Goal: Task Accomplishment & Management: Manage account settings

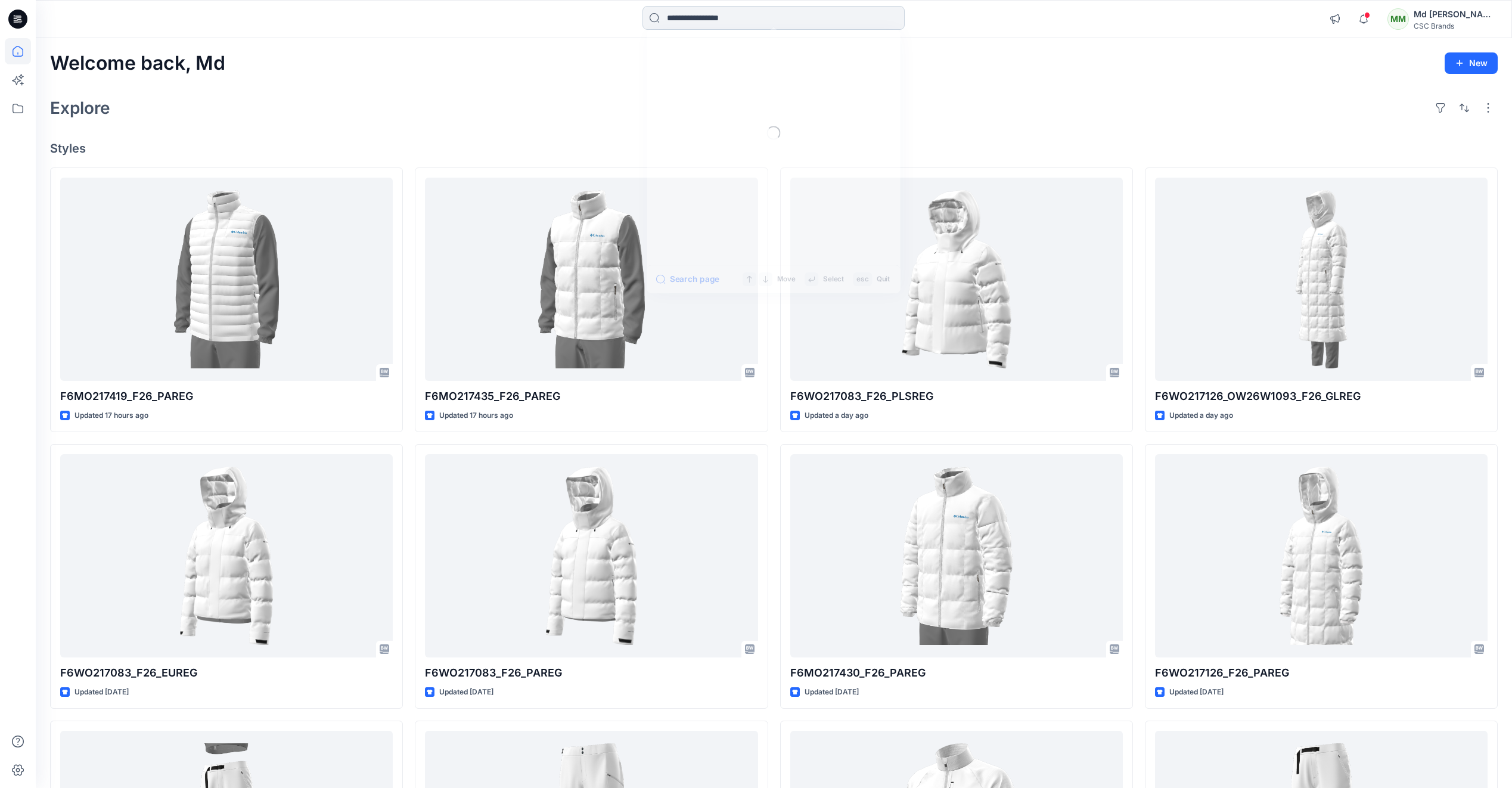
click at [717, 11] on input at bounding box center [773, 18] width 262 height 24
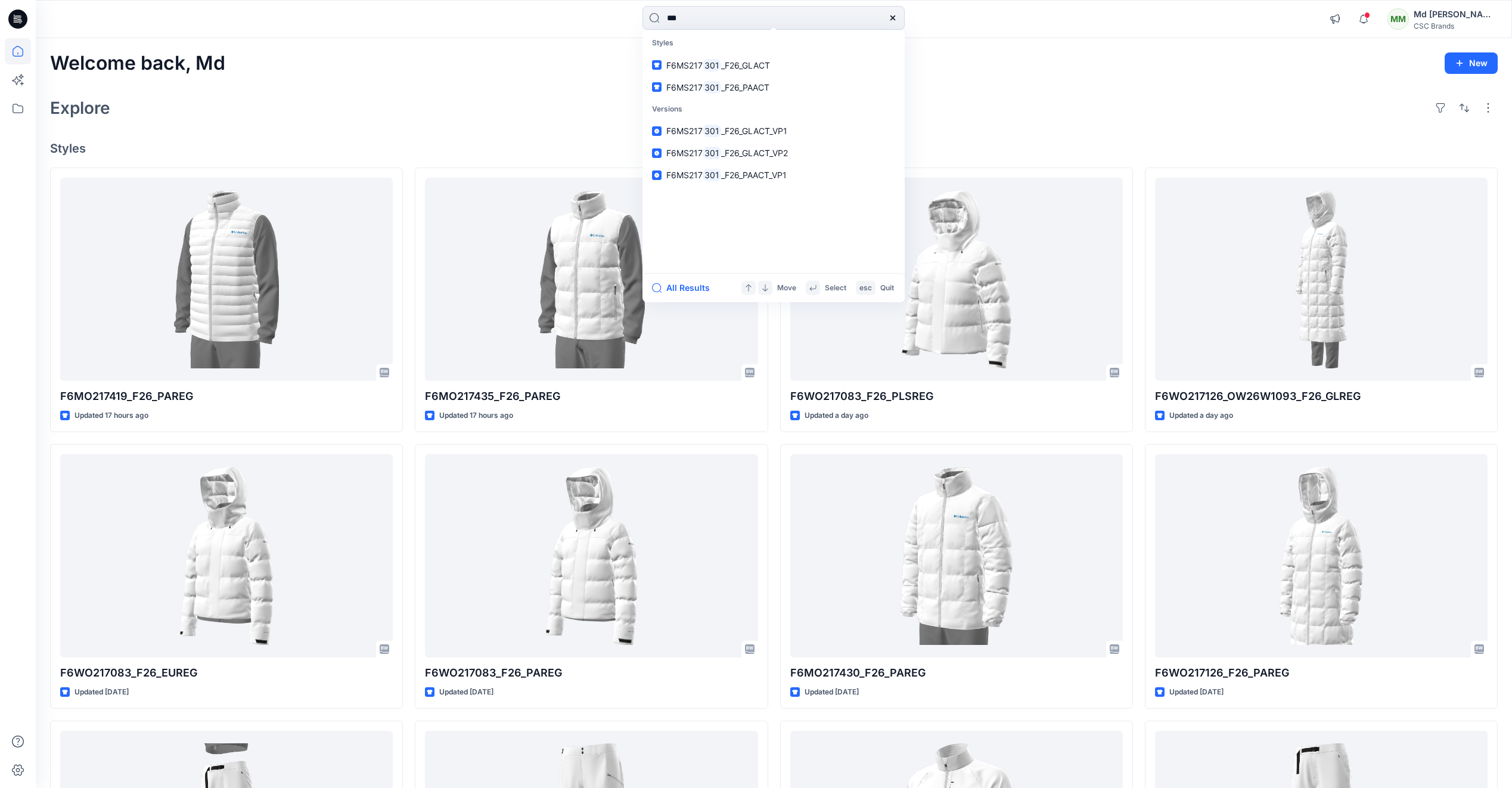
type input "***"
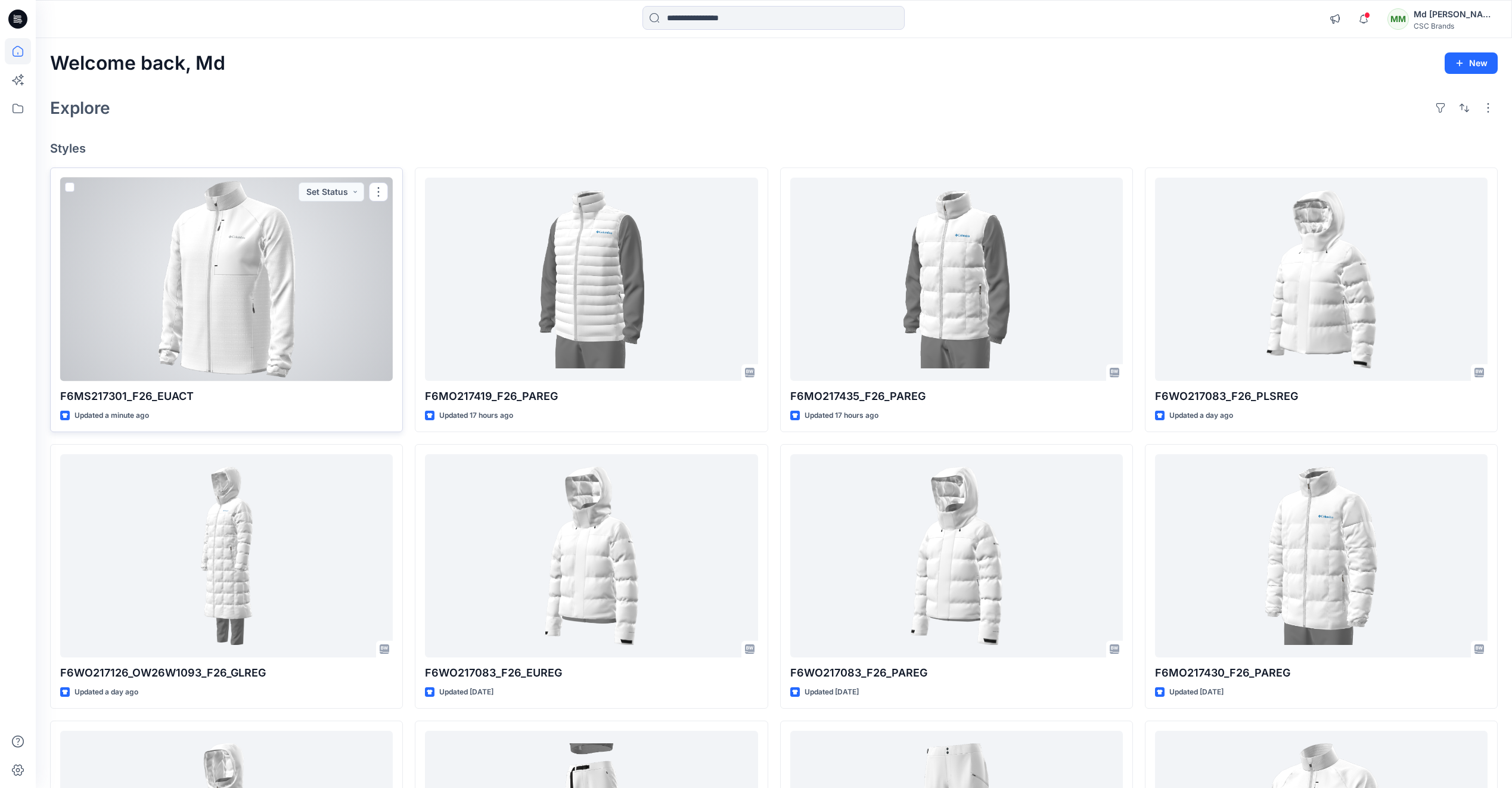
click at [243, 293] on div at bounding box center [226, 279] width 333 height 203
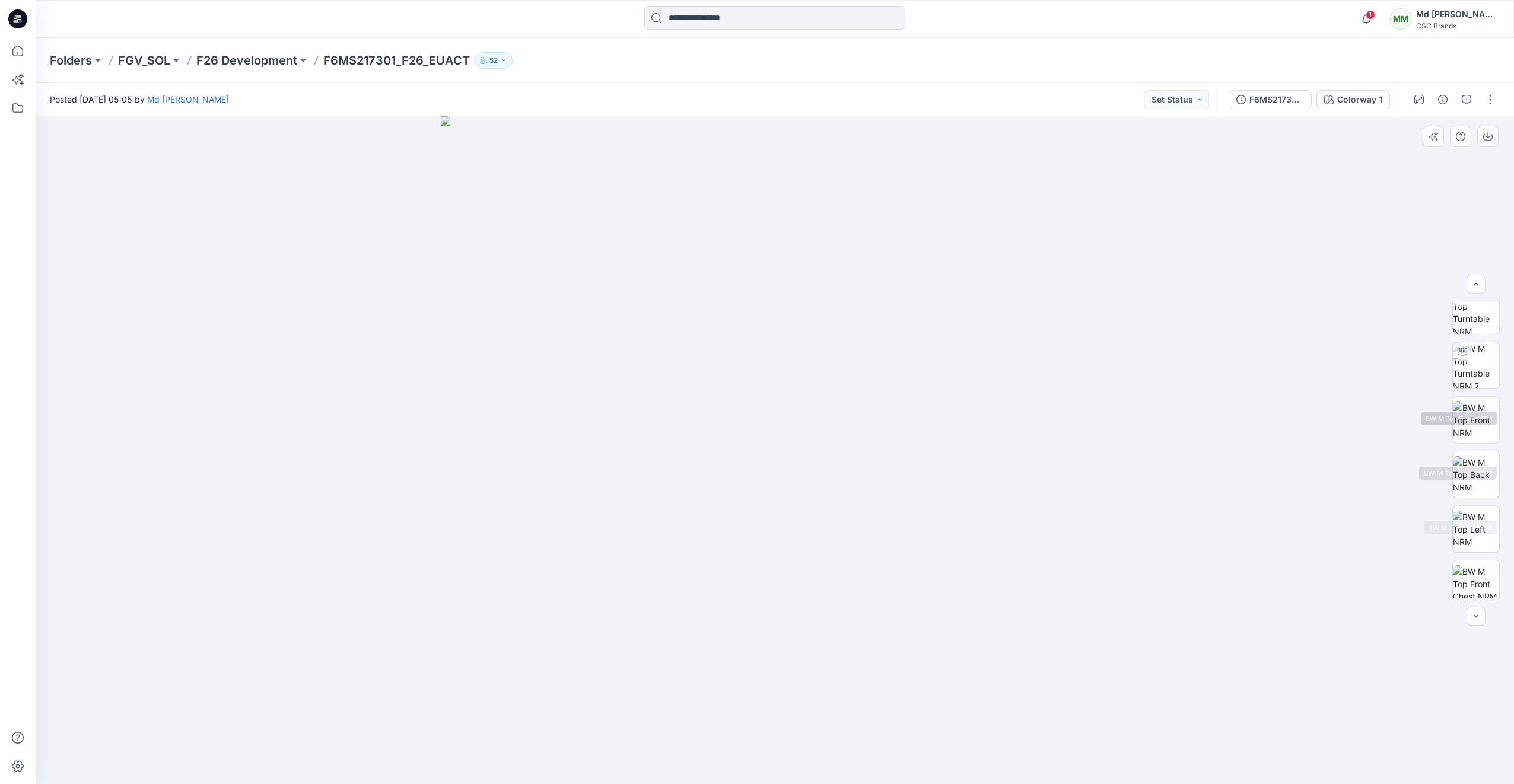
scroll to position [133, 0]
click at [1488, 99] on button "button" at bounding box center [1489, 99] width 19 height 19
click at [1421, 166] on p "Edit" at bounding box center [1414, 160] width 15 height 12
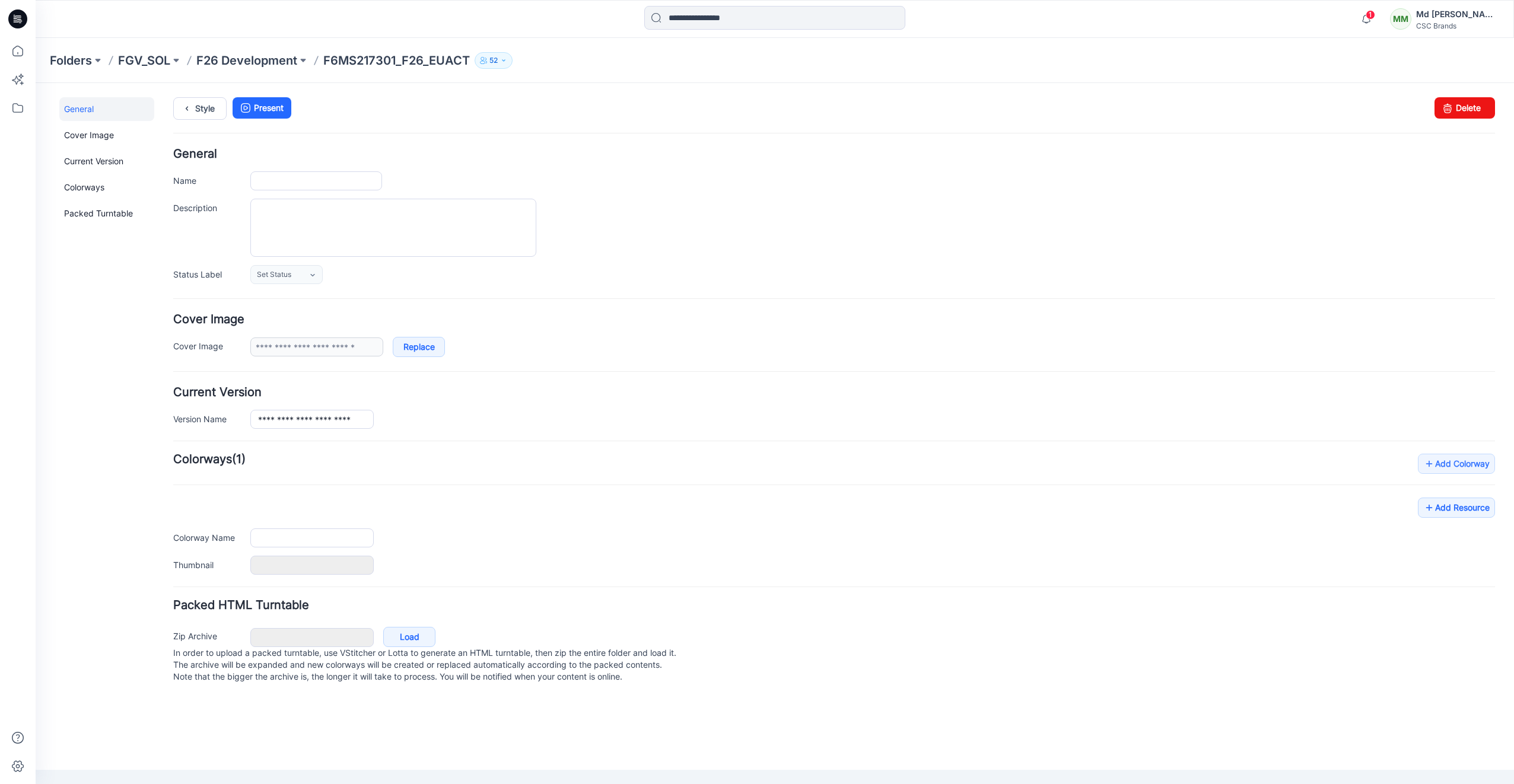
type input "**********"
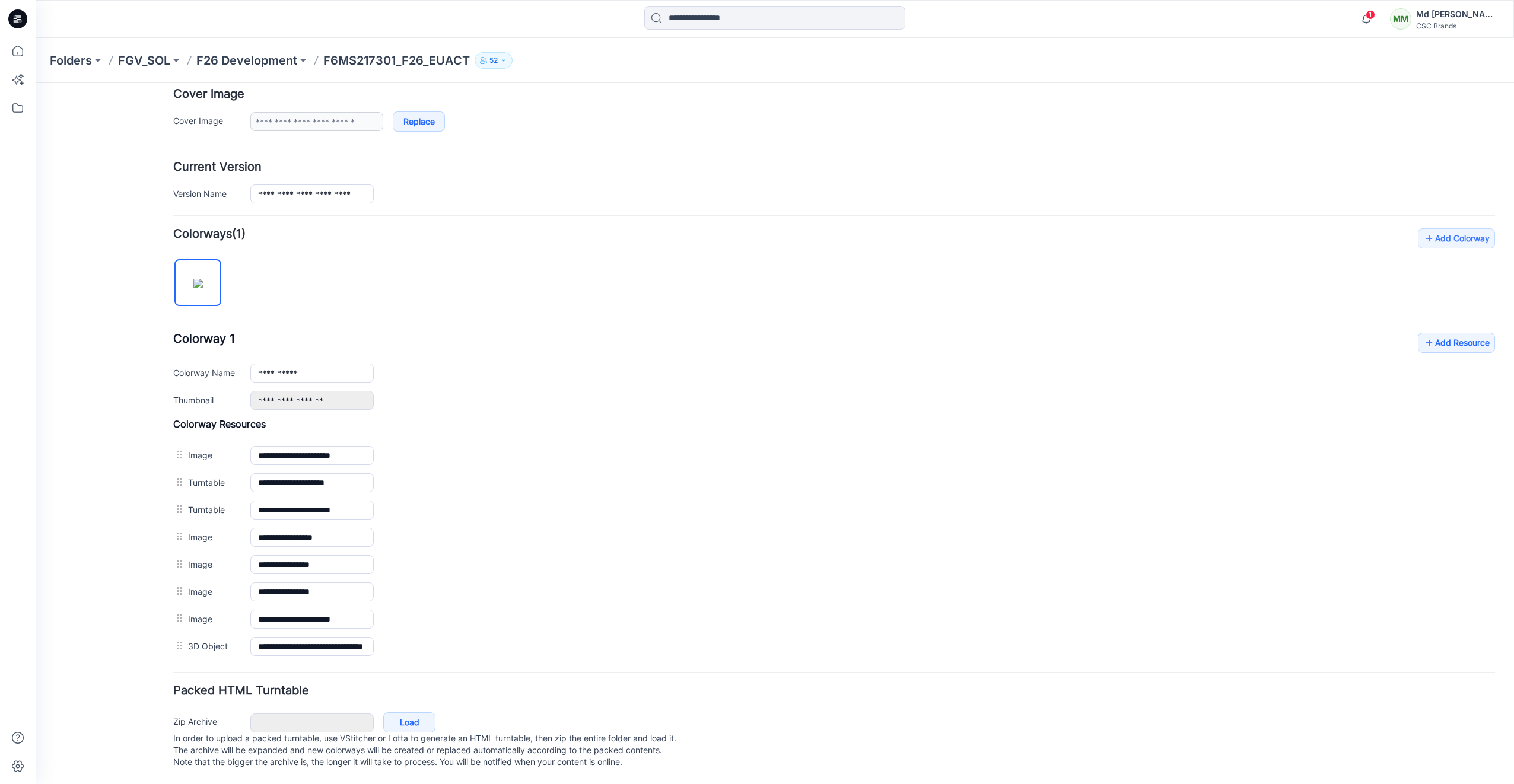
scroll to position [237, 0]
click at [1423, 333] on icon at bounding box center [1429, 342] width 12 height 19
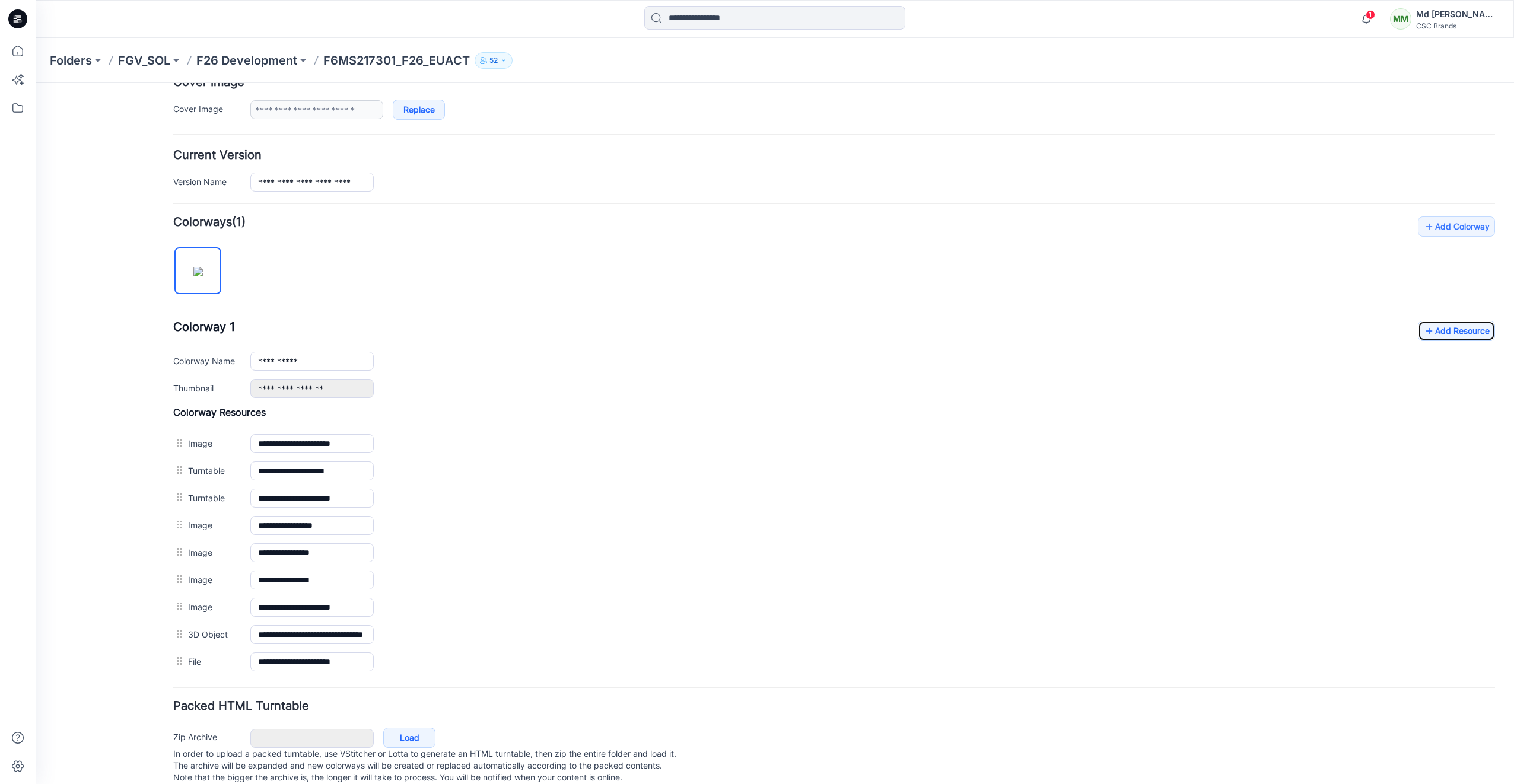
scroll to position [0, 0]
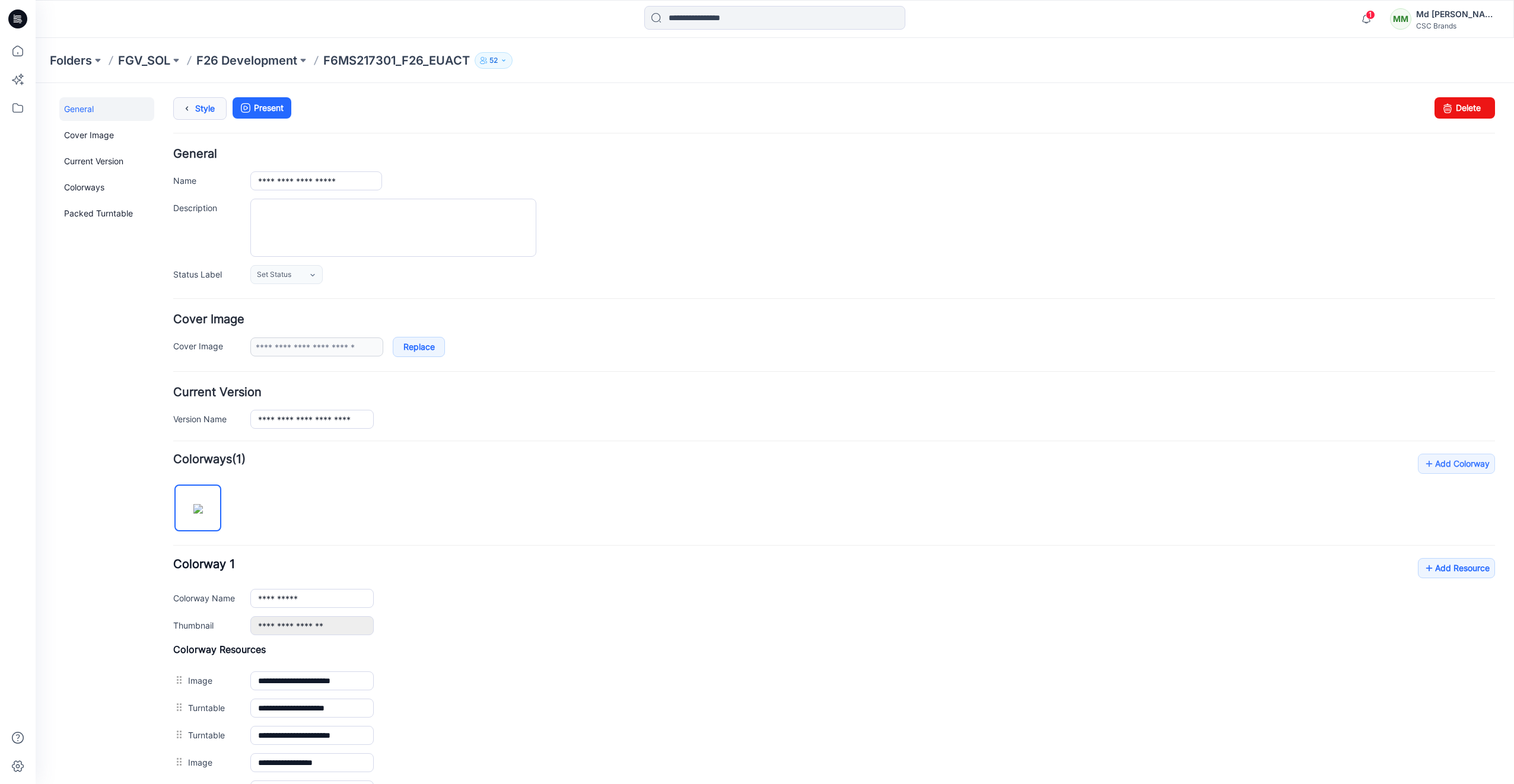
click at [211, 101] on link "Style" at bounding box center [199, 108] width 54 height 23
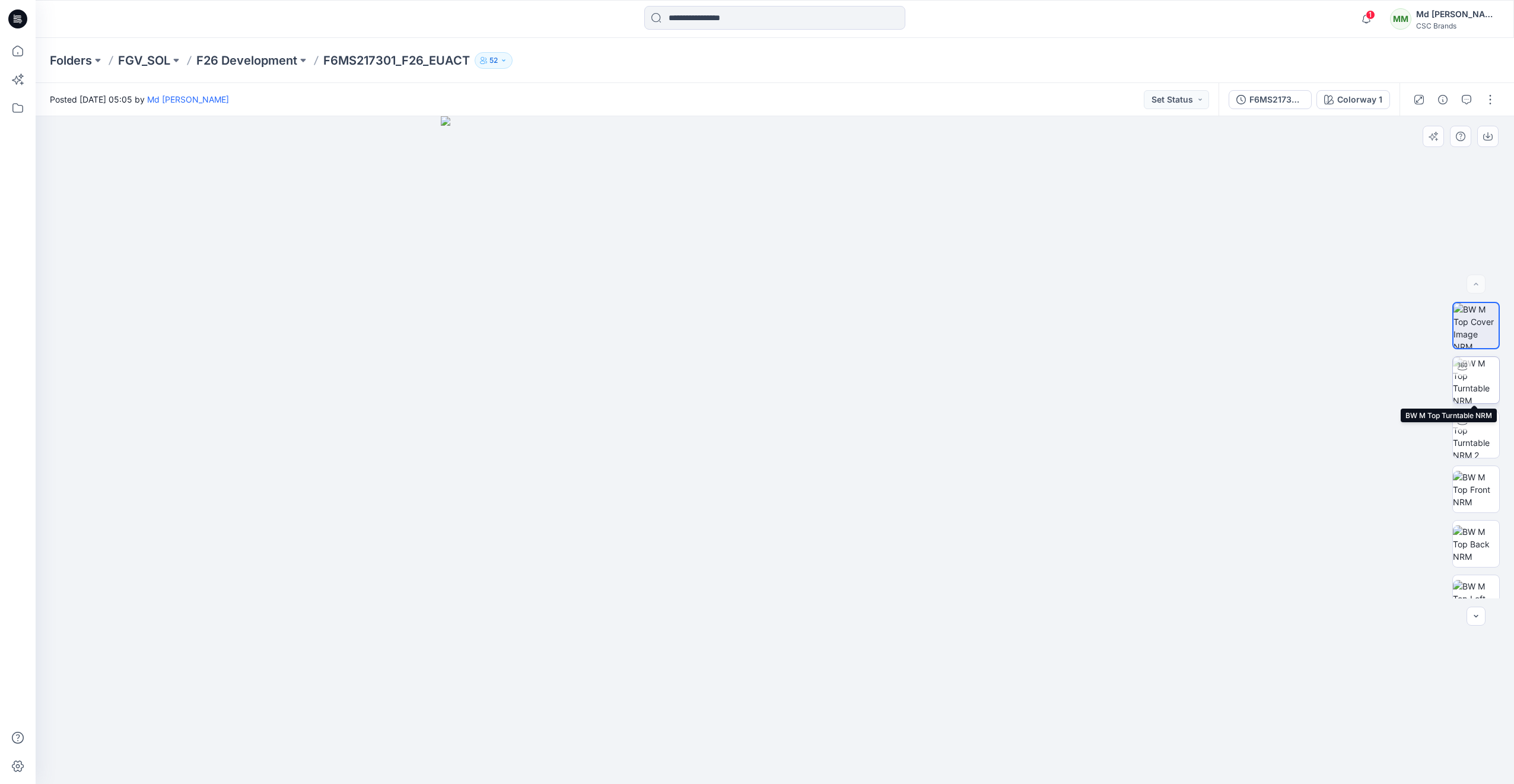
click at [1482, 376] on img at bounding box center [1476, 380] width 46 height 46
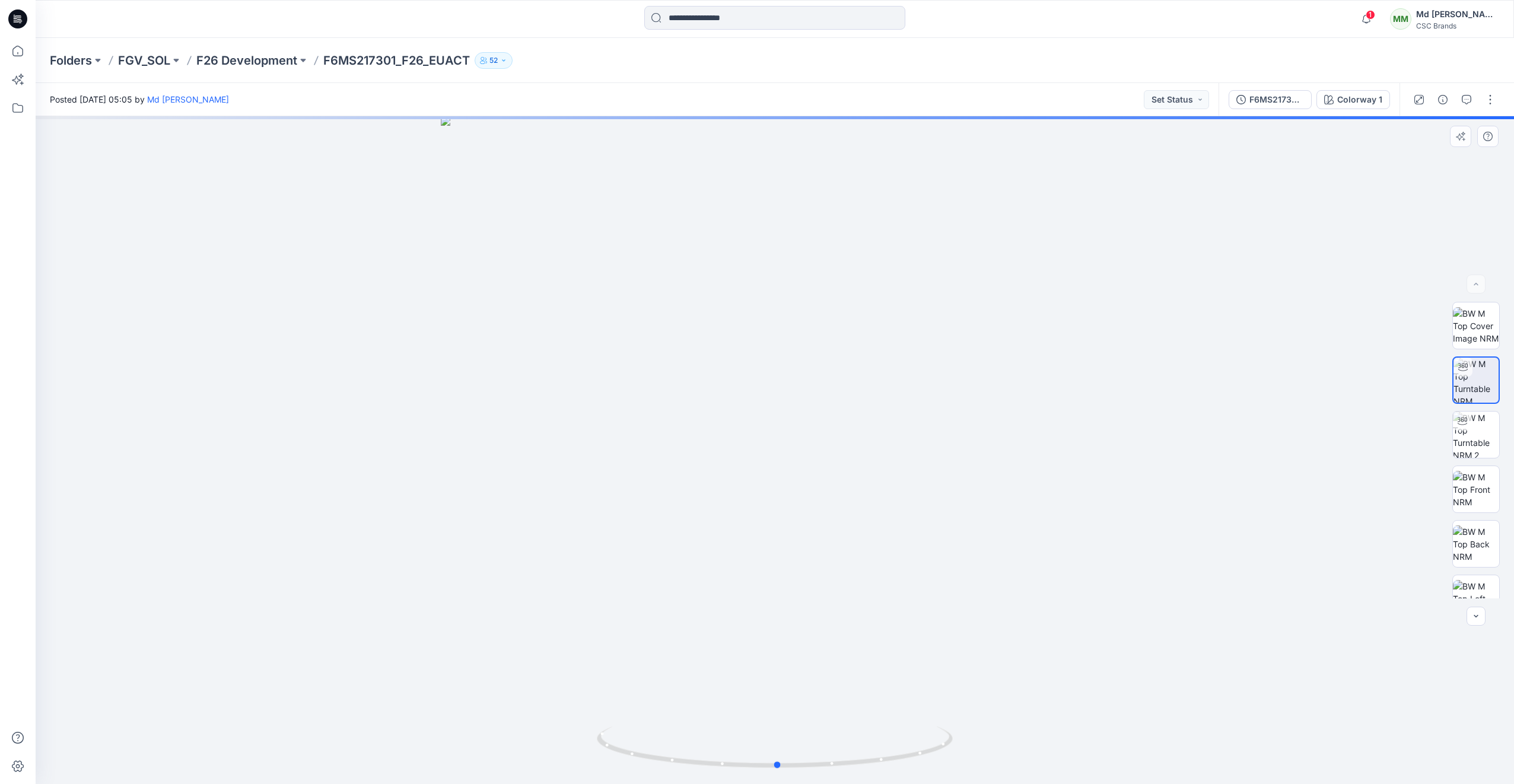
click at [804, 772] on img at bounding box center [774, 754] width 356 height 57
click at [21, 18] on icon at bounding box center [17, 19] width 19 height 19
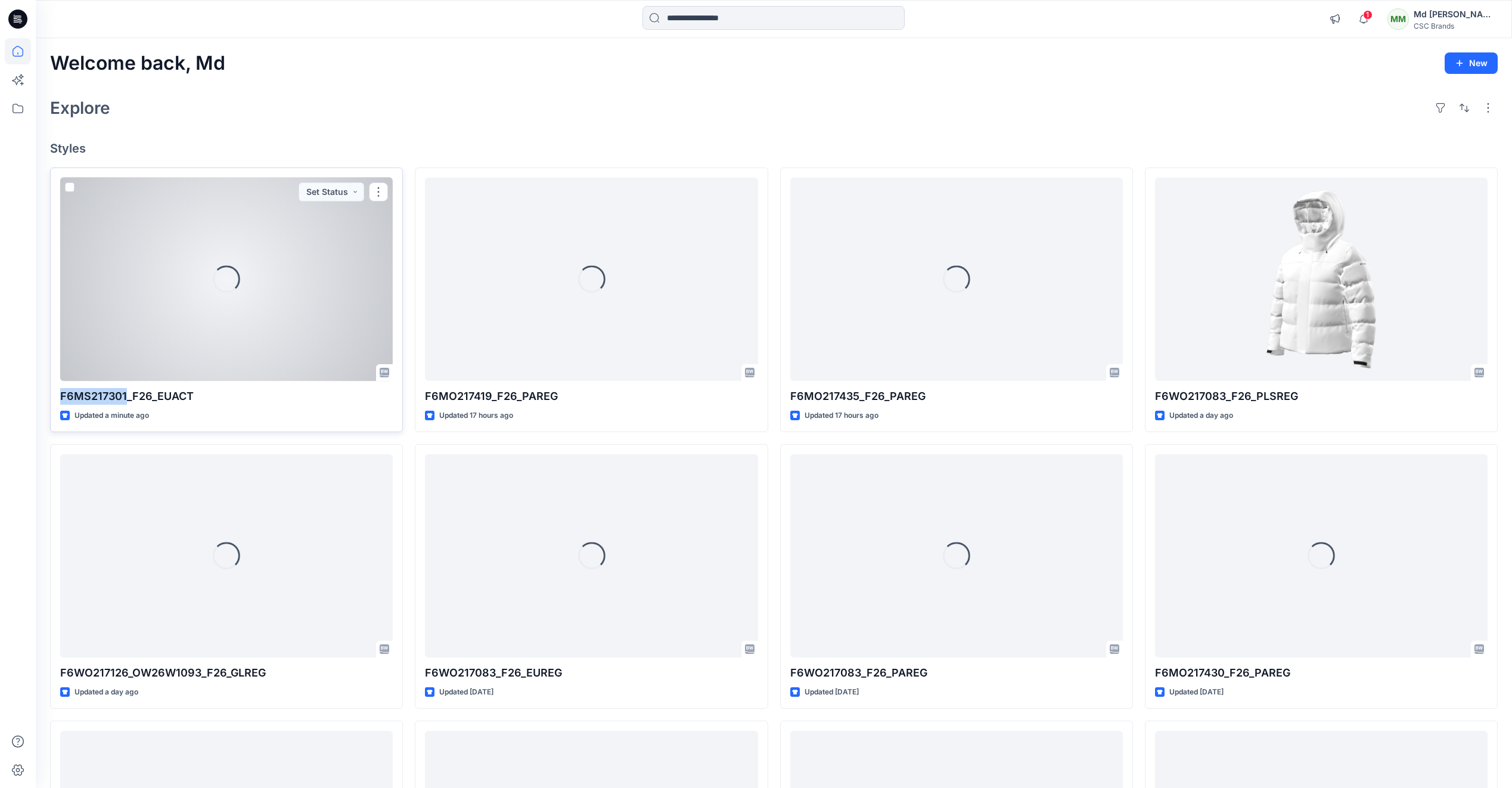
drag, startPoint x: 125, startPoint y: 396, endPoint x: 61, endPoint y: 392, distance: 64.1
click at [61, 392] on p "F6MS217301_F26_EUACT" at bounding box center [226, 396] width 333 height 17
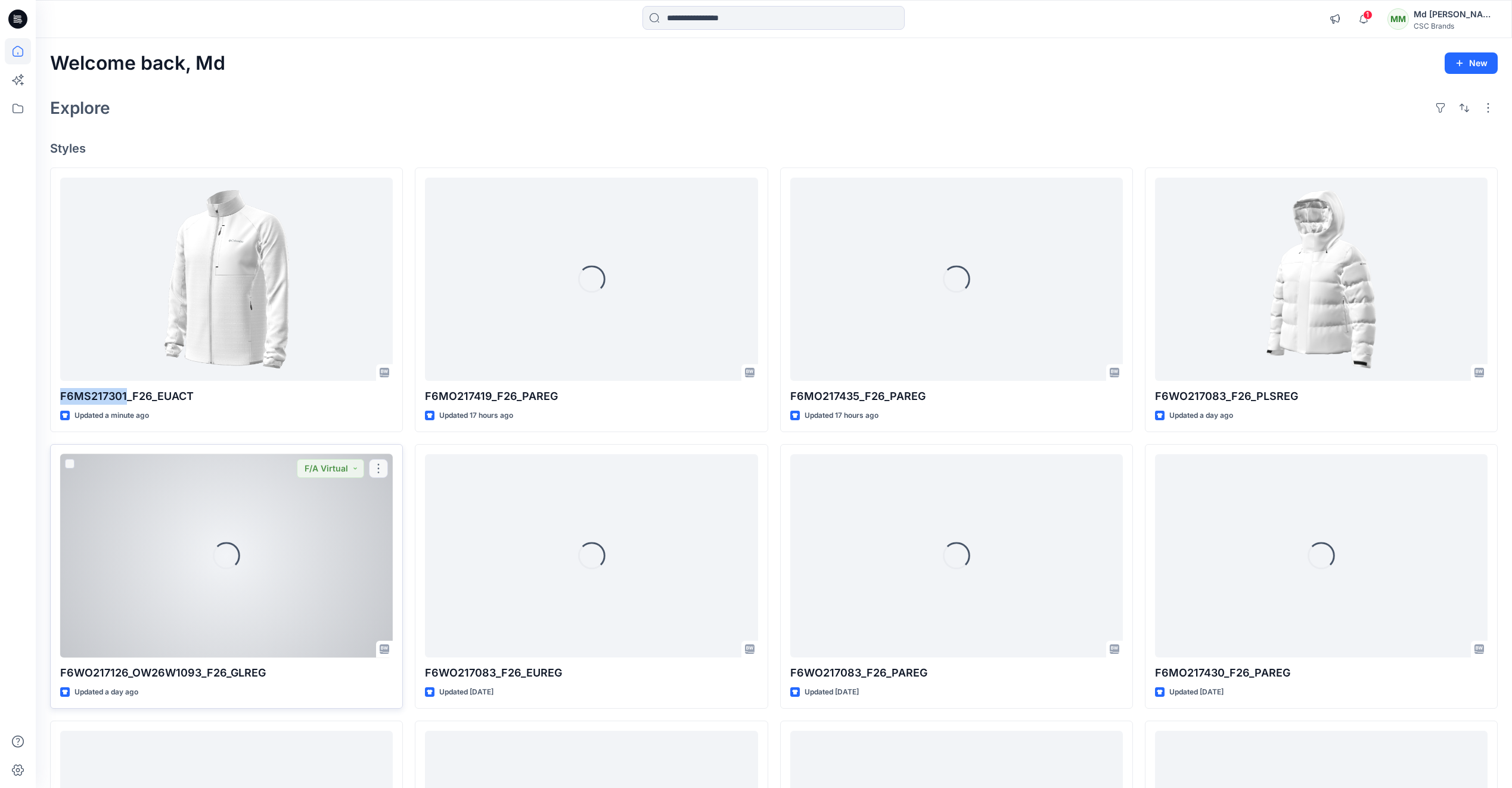
copy p "F6MS217301"
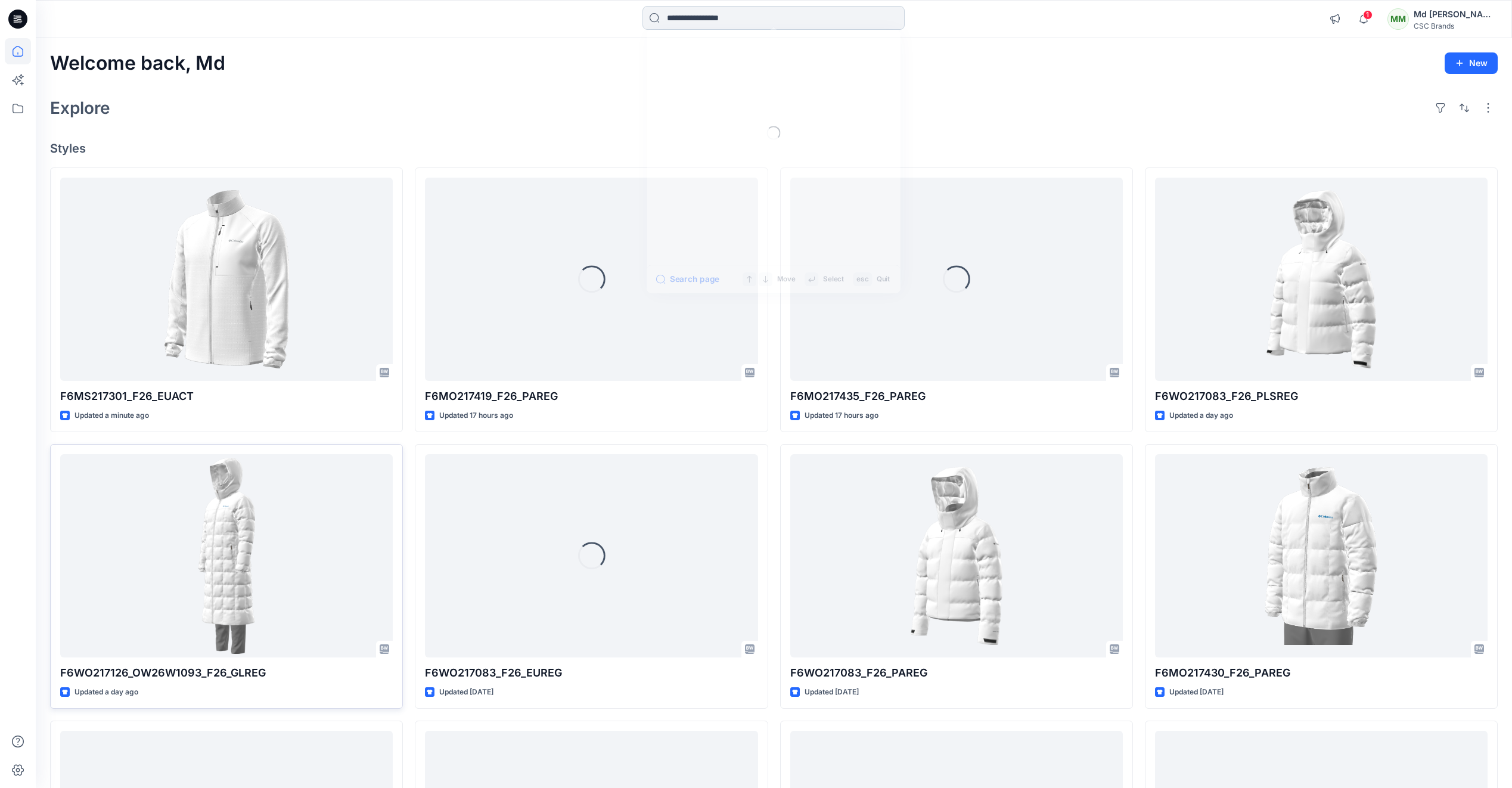
click at [707, 16] on input at bounding box center [773, 18] width 262 height 24
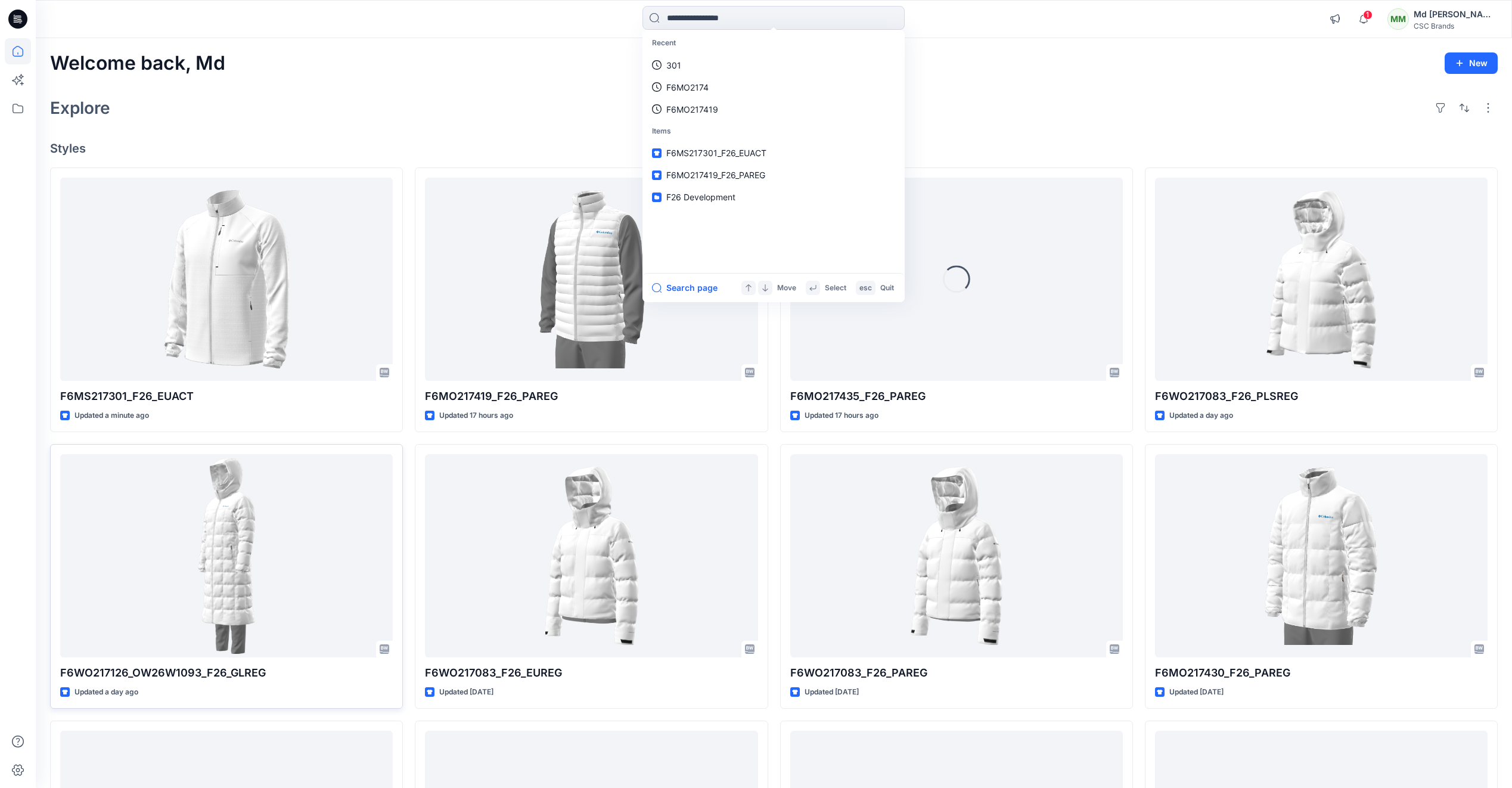
paste input "**********"
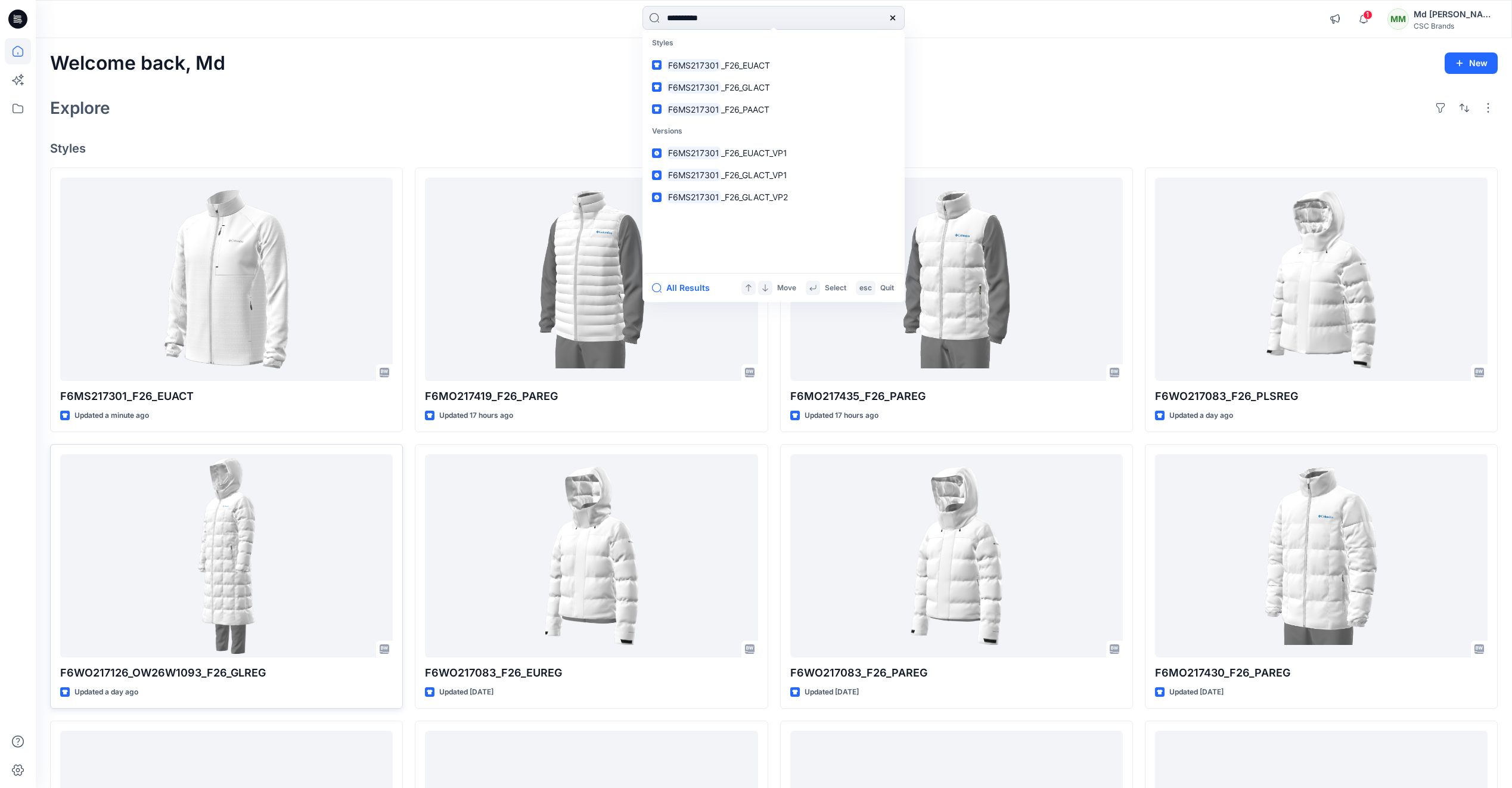
type input "**********"
click at [540, 80] on div "Welcome back, Md New Explore Styles F6MS217301_F26_EUACT Updated a minute ago F…" at bounding box center [774, 540] width 1476 height 1004
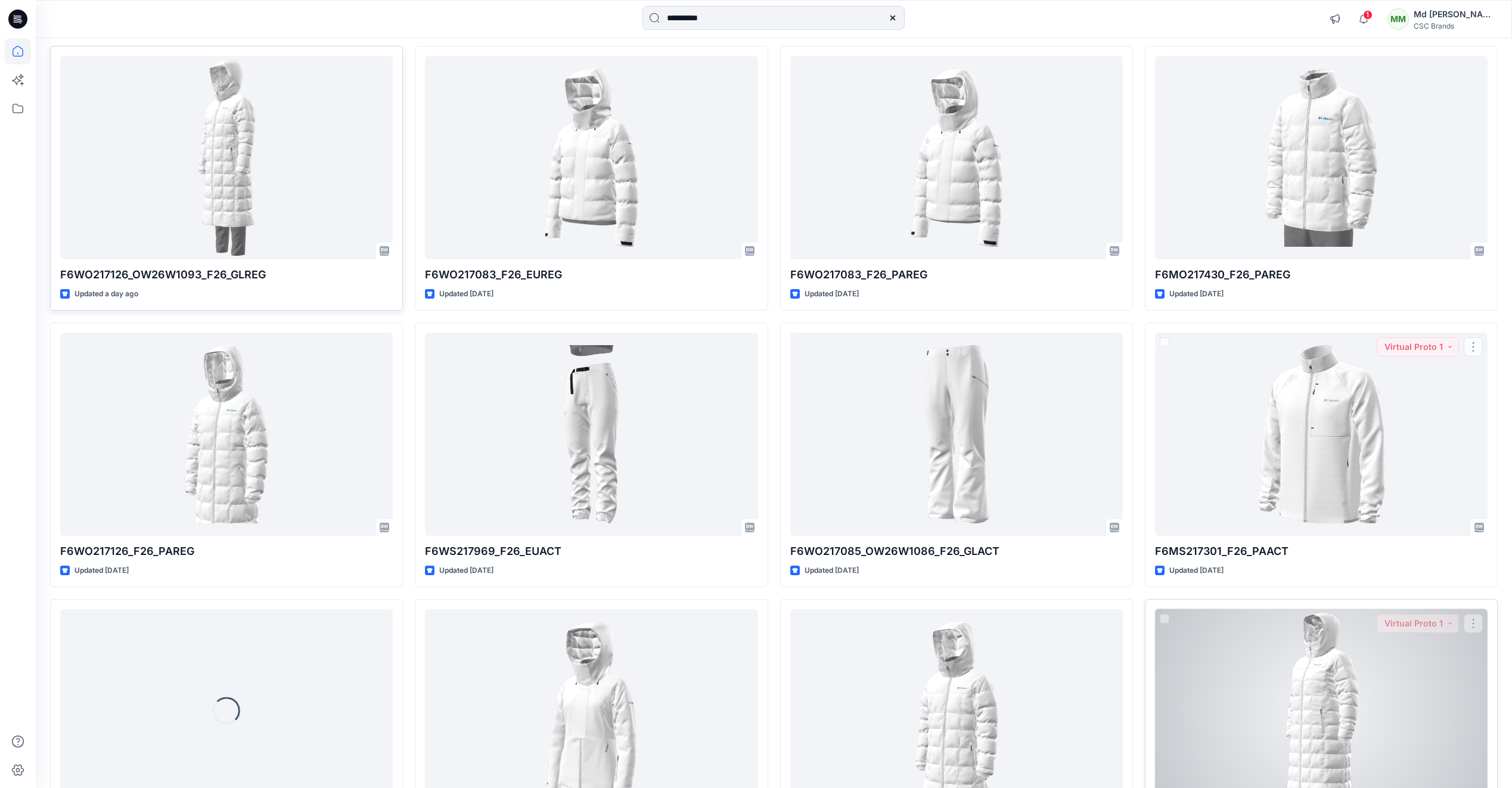
scroll to position [553, 0]
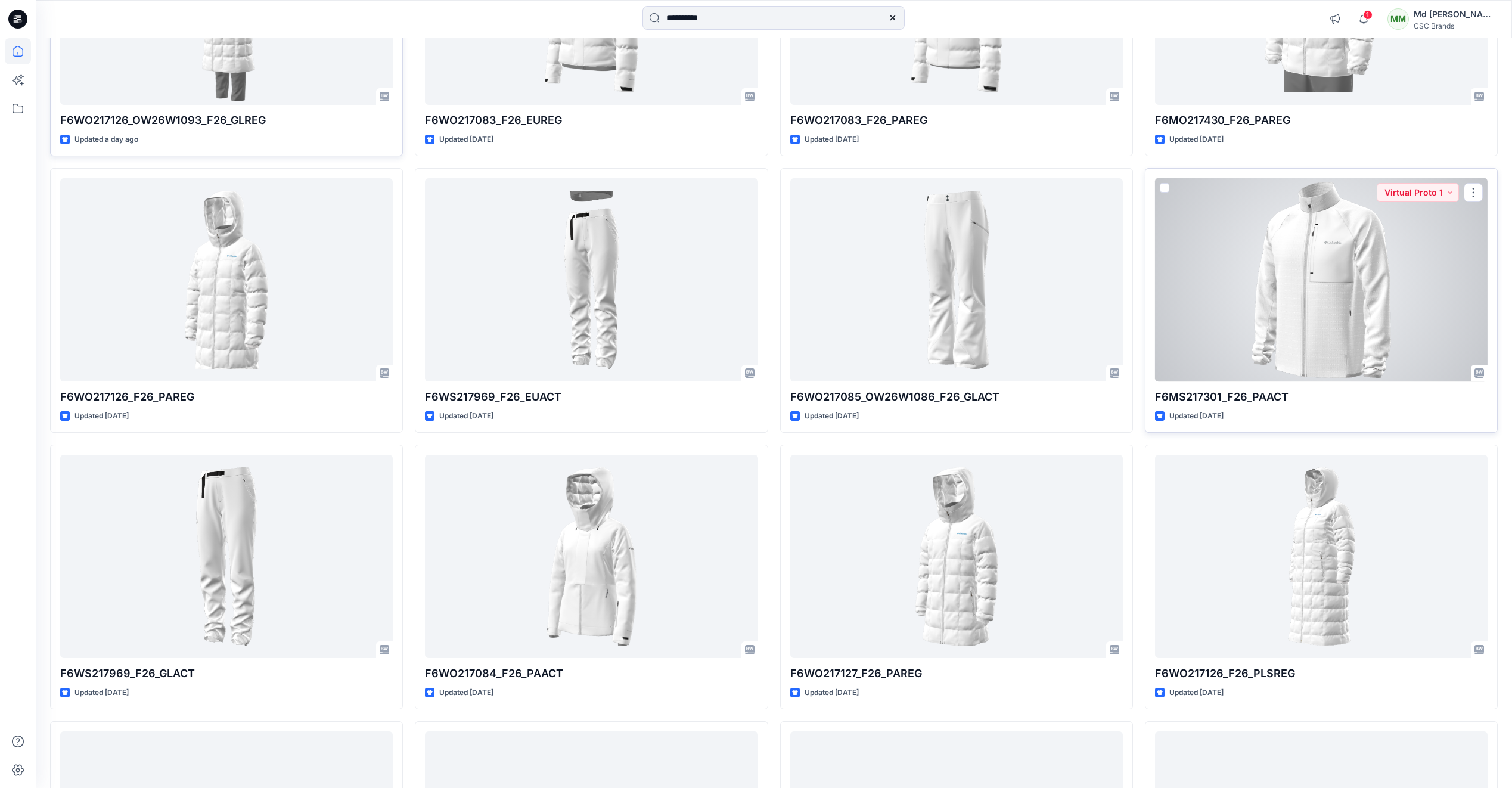
click at [1332, 340] on div at bounding box center [1321, 280] width 333 height 203
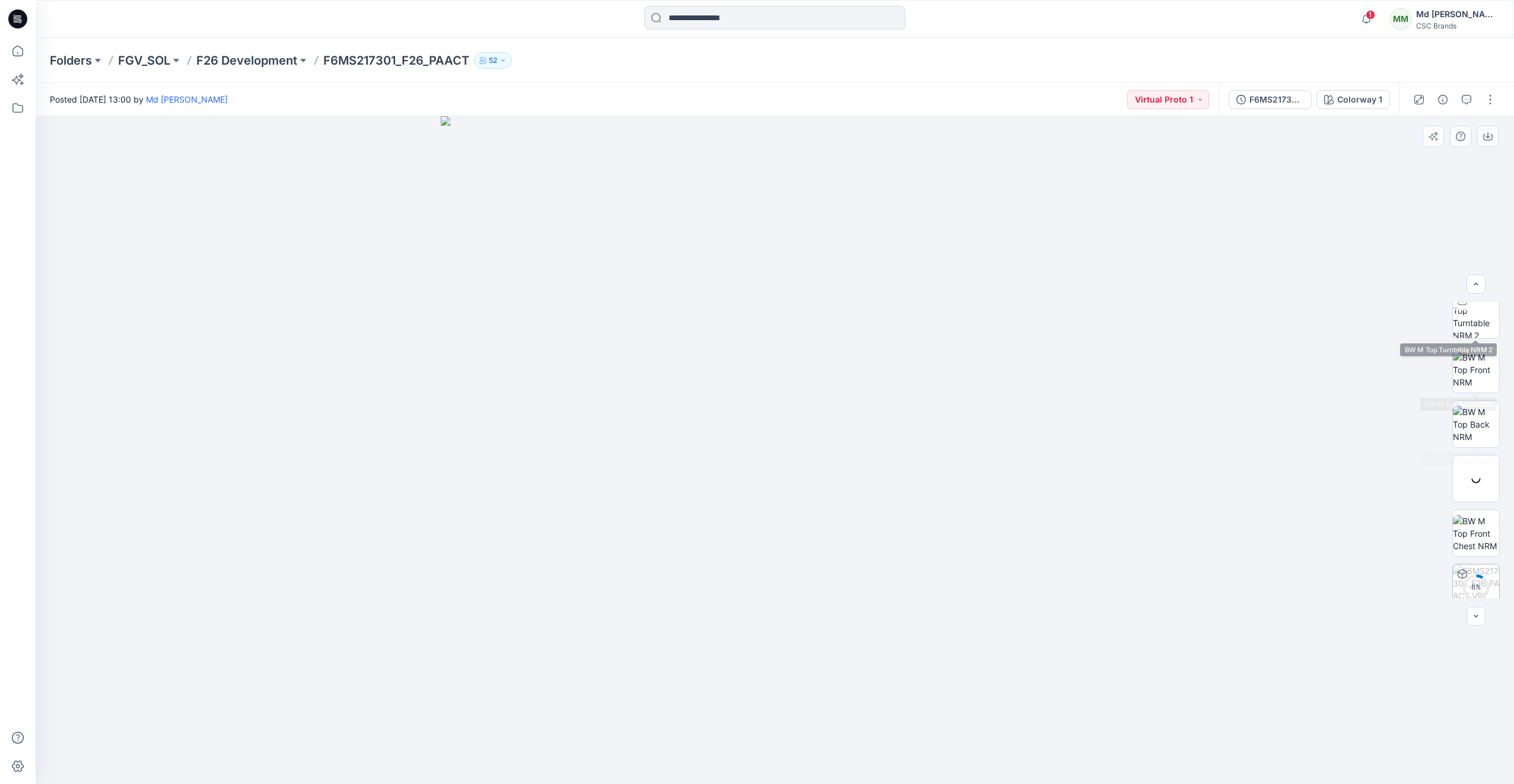
scroll to position [187, 0]
click at [1487, 103] on button "button" at bounding box center [1489, 99] width 19 height 19
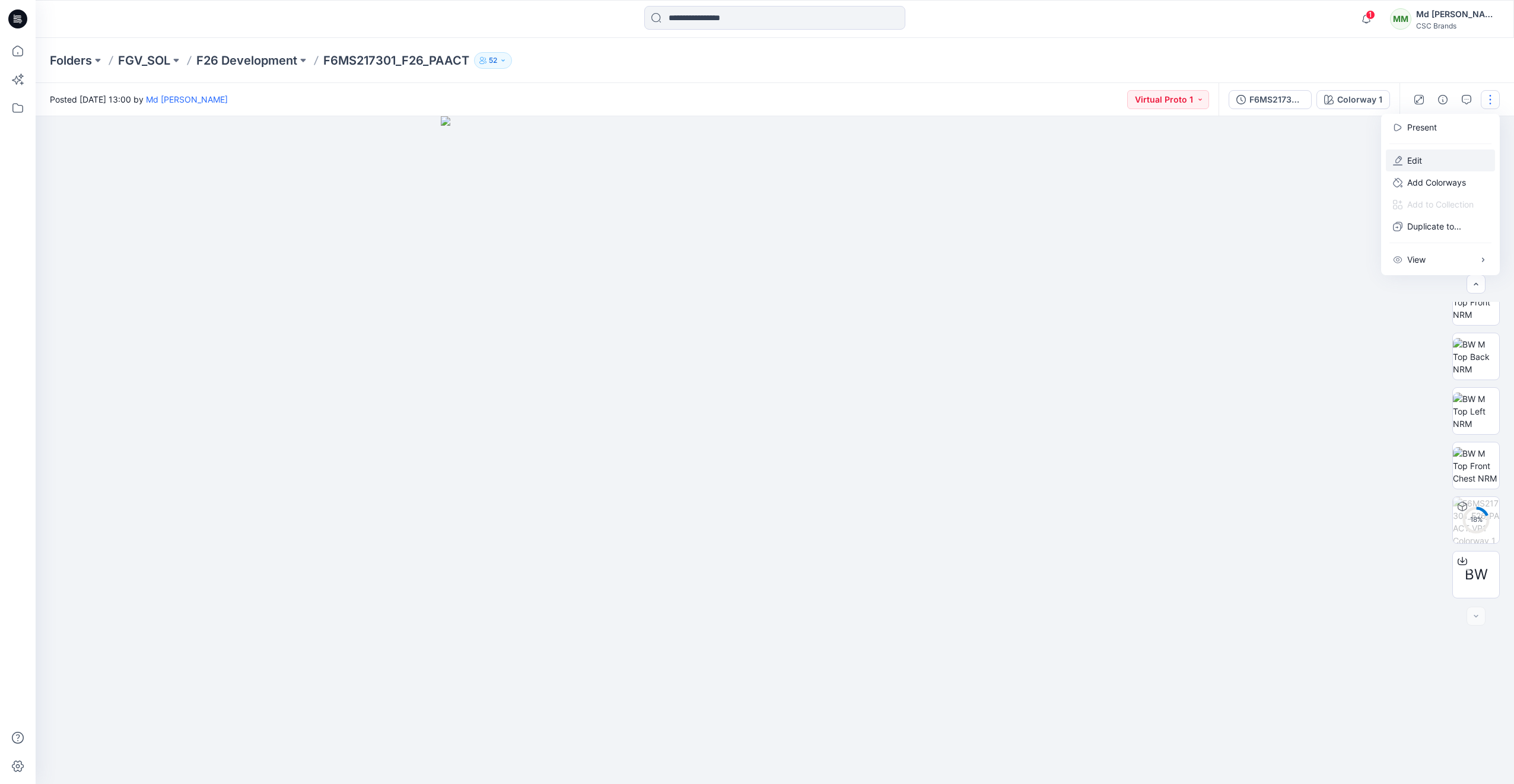
click at [1425, 163] on button "Edit" at bounding box center [1440, 161] width 109 height 22
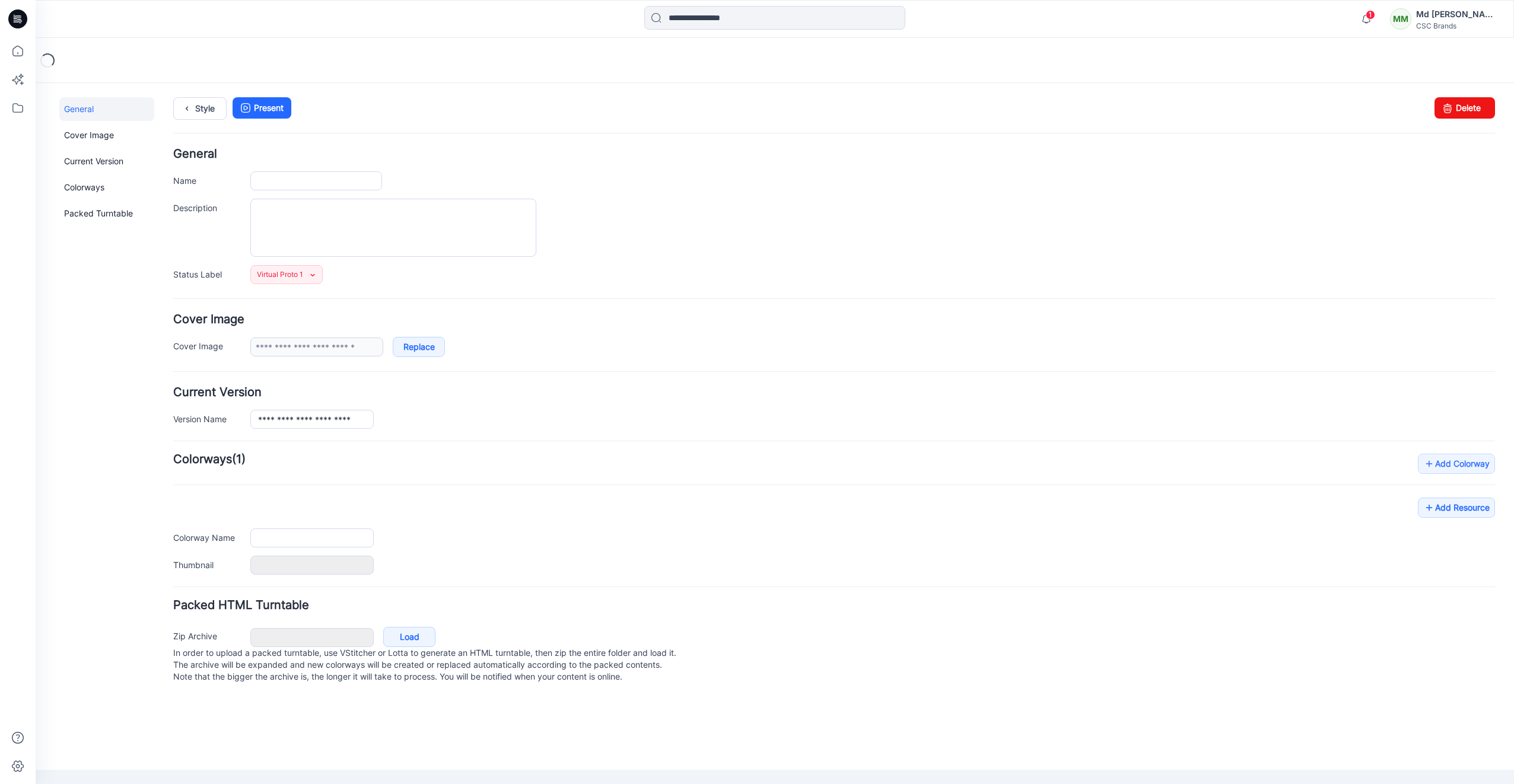
type input "**********"
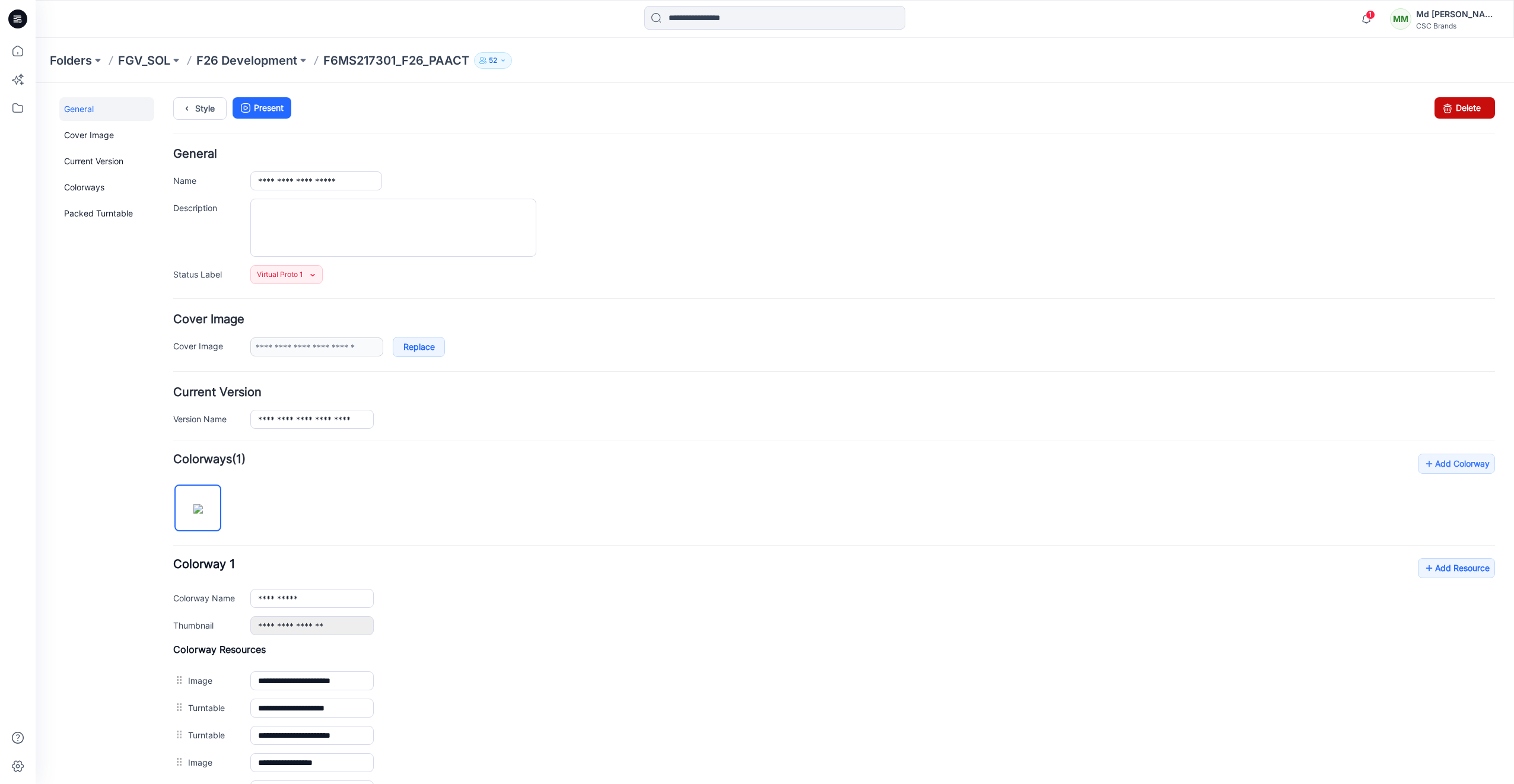
drag, startPoint x: 1437, startPoint y: 108, endPoint x: 850, endPoint y: 137, distance: 587.7
click at [1439, 108] on icon at bounding box center [1448, 108] width 17 height 21
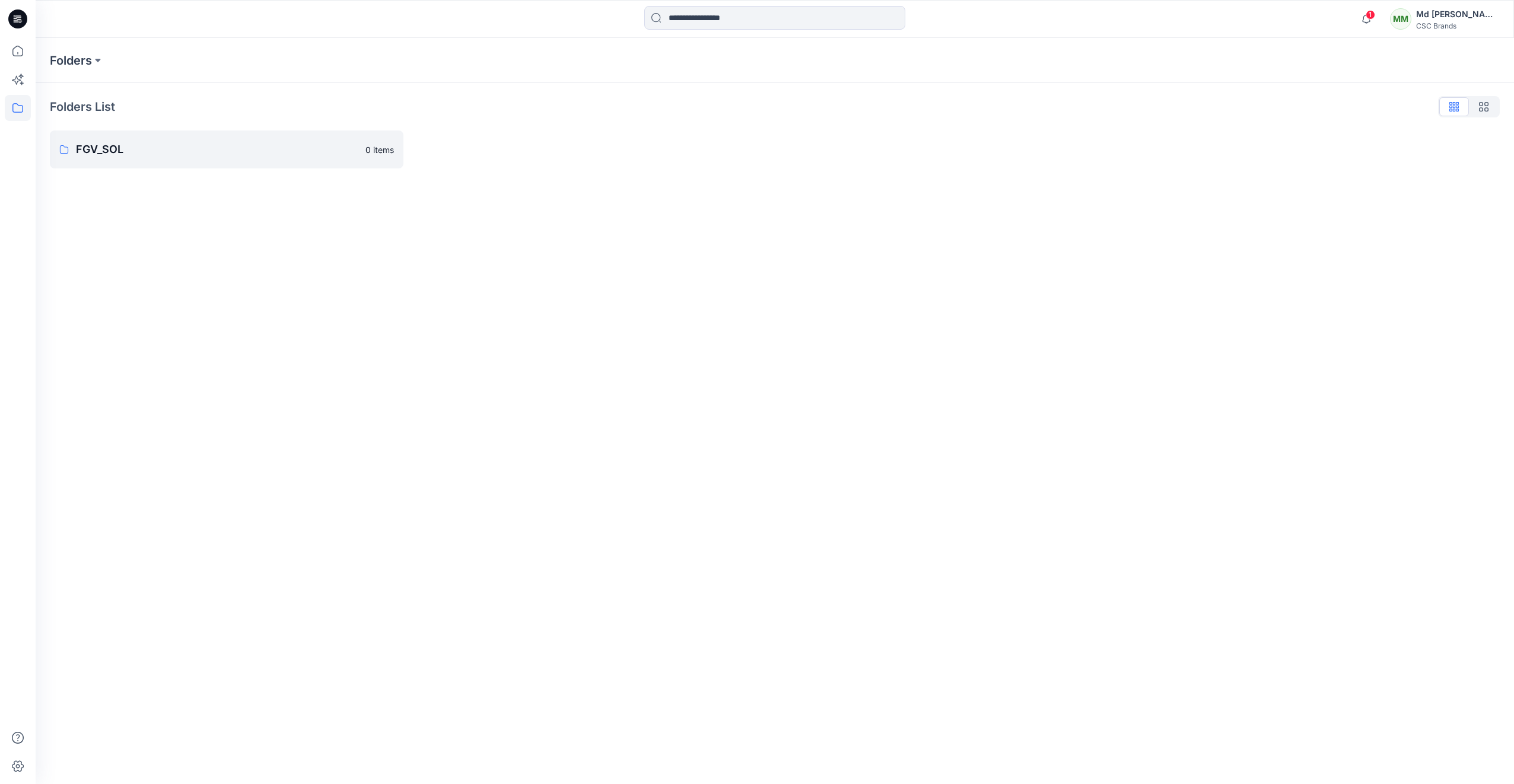
click at [15, 17] on icon at bounding box center [15, 17] width 3 height 1
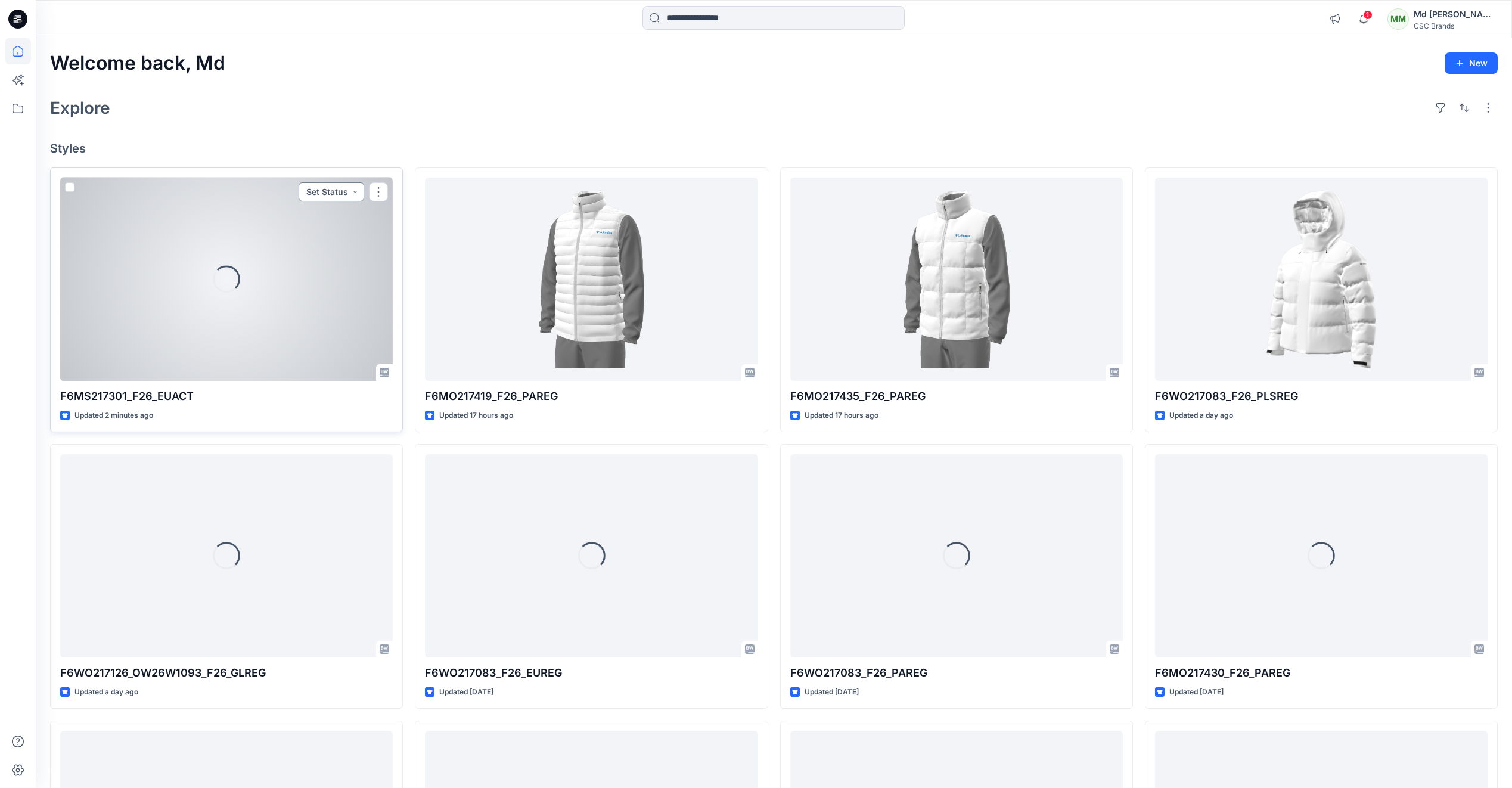
click at [352, 194] on button "Set Status" at bounding box center [331, 191] width 66 height 19
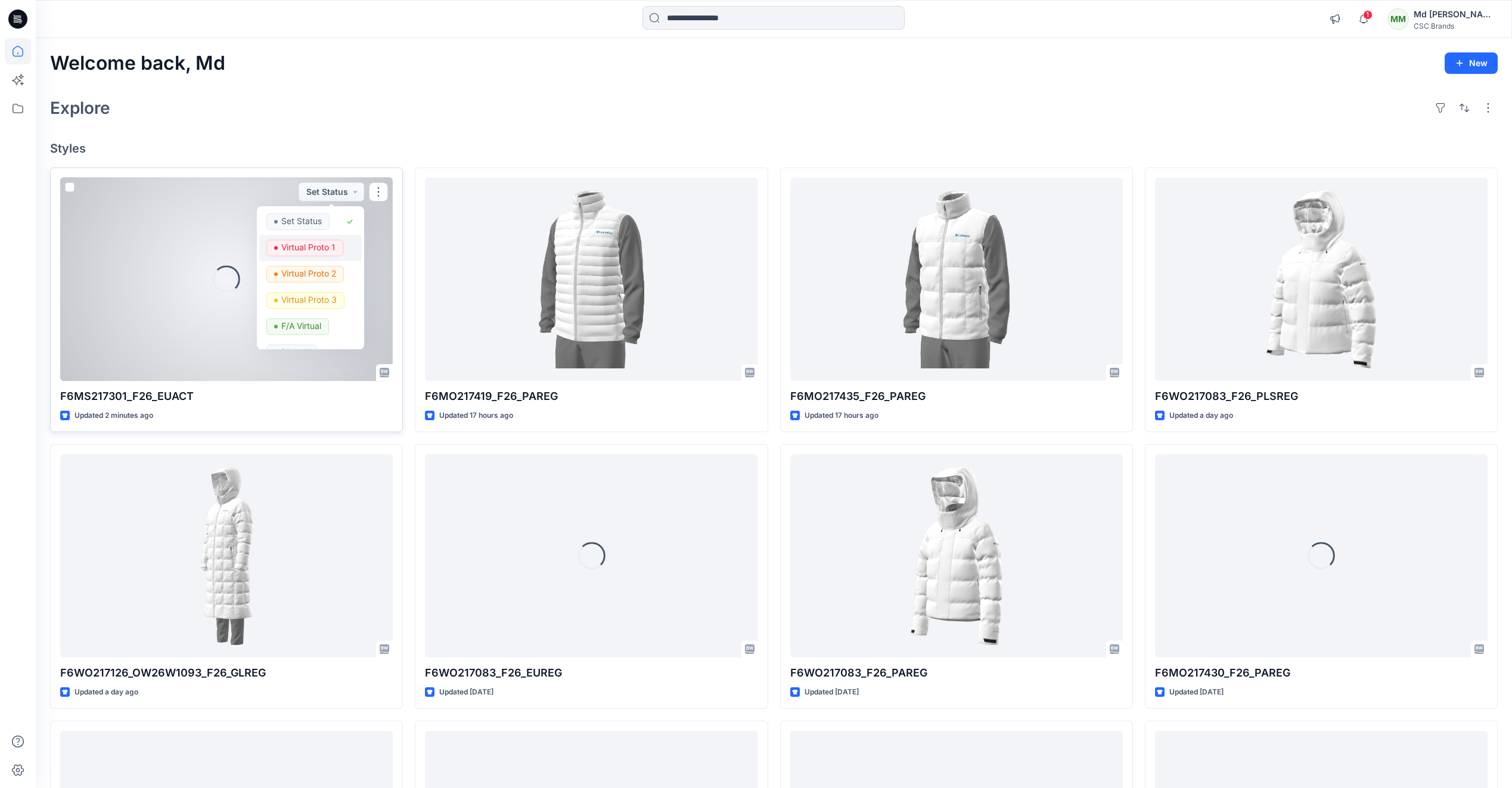
click at [317, 246] on p "Virtual Proto 1" at bounding box center [309, 247] width 54 height 16
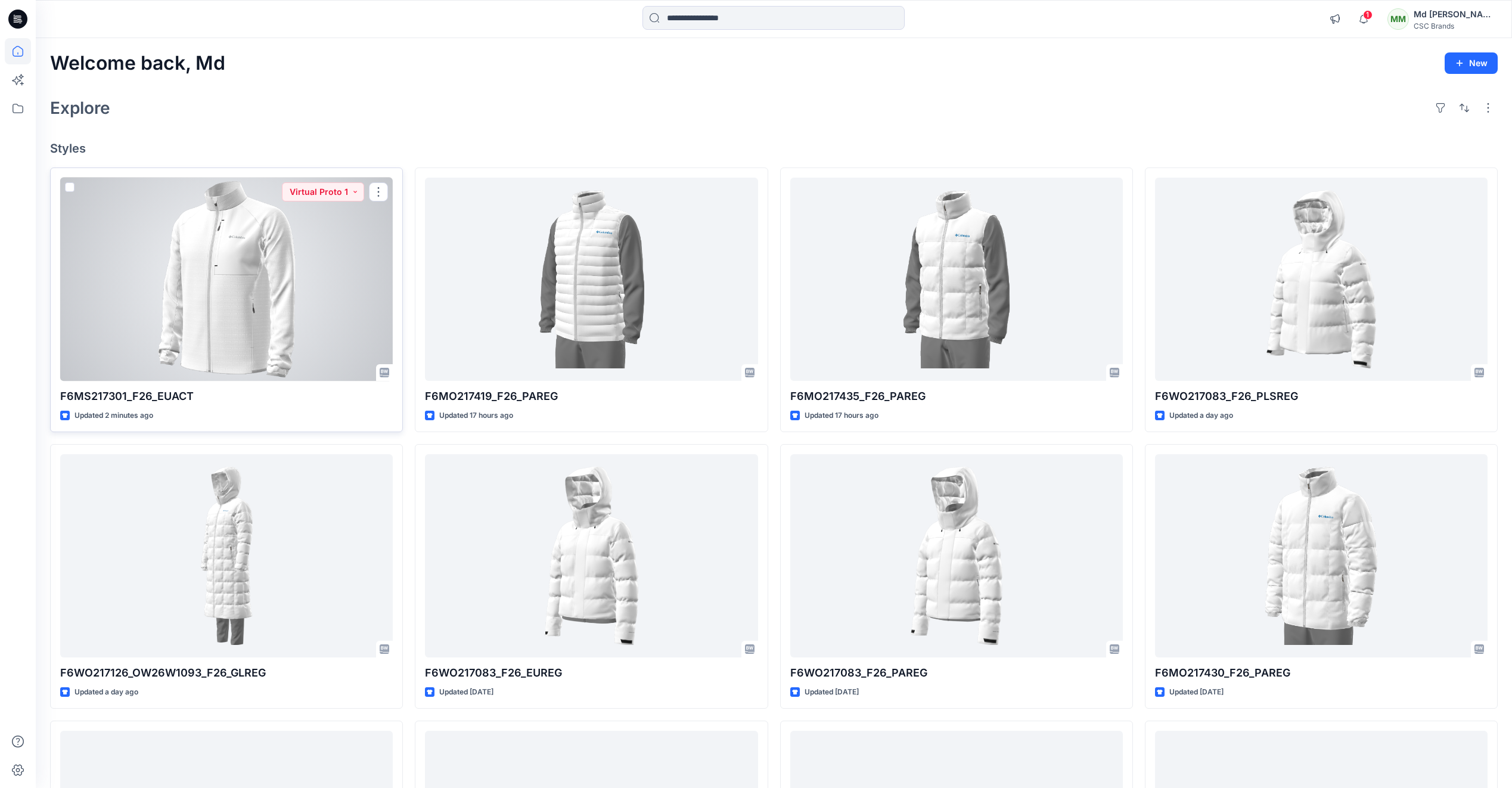
click at [282, 284] on div at bounding box center [226, 279] width 333 height 203
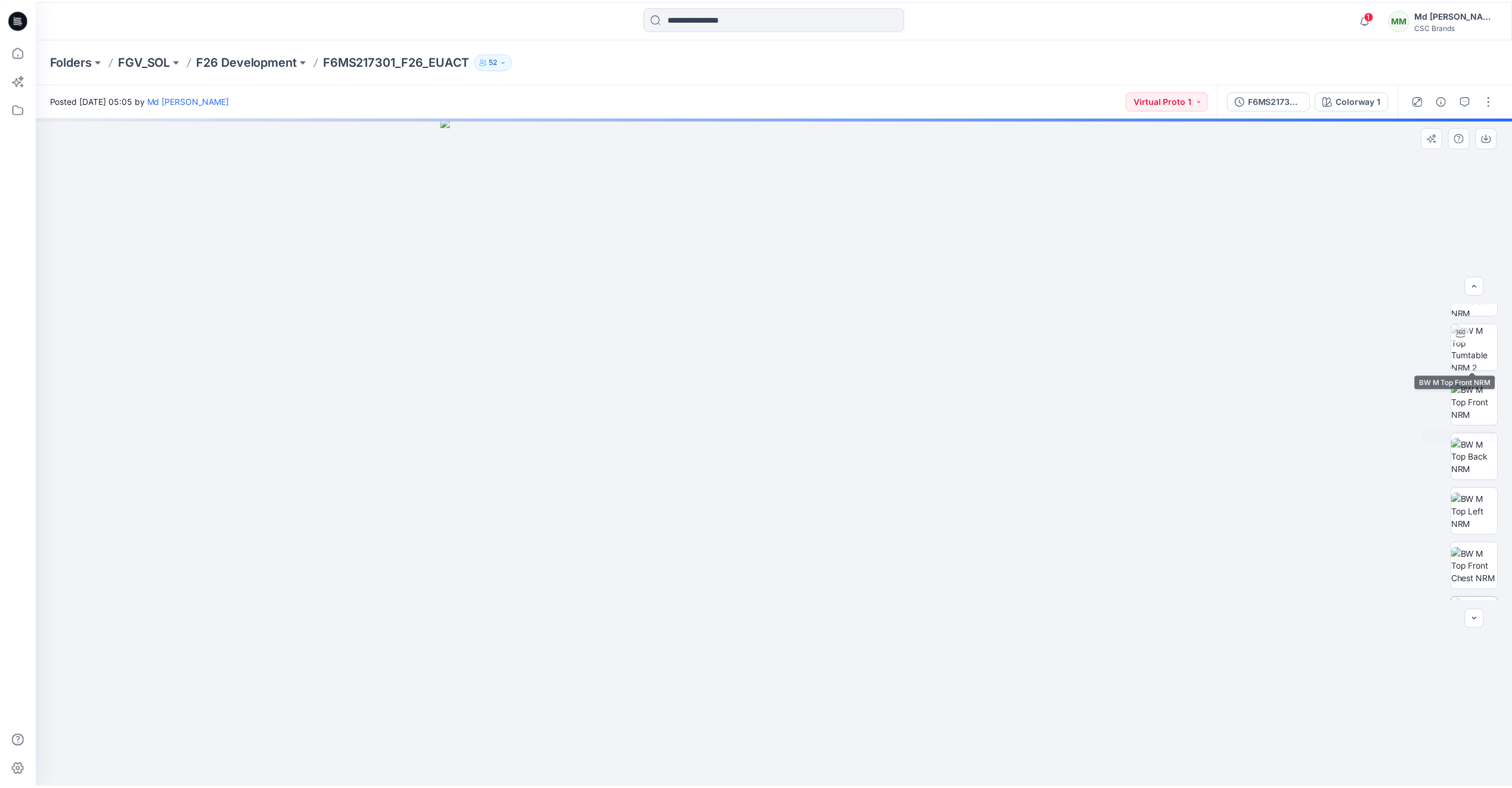
scroll to position [188, 0]
click at [19, 14] on icon at bounding box center [18, 19] width 19 height 19
